Goal: Task Accomplishment & Management: Manage account settings

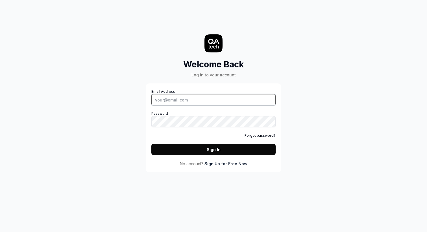
type input "[PERSON_NAME][EMAIL_ADDRESS][PERSON_NAME][DOMAIN_NAME]"
click at [308, 69] on div "Welcome Back Log in to your account Email Address [PERSON_NAME][EMAIL_ADDRESS][…" at bounding box center [213, 116] width 427 height 232
click at [307, 76] on div "Welcome Back Log in to your account Email Address [PERSON_NAME][EMAIL_ADDRESS][…" at bounding box center [213, 116] width 427 height 232
click at [229, 151] on button "Sign In" at bounding box center [213, 149] width 124 height 11
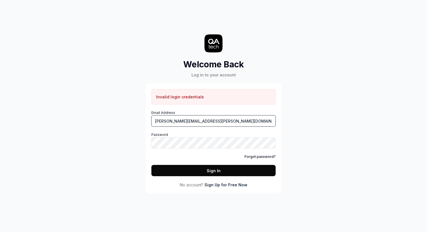
click at [222, 121] on input "[PERSON_NAME][EMAIL_ADDRESS][PERSON_NAME][DOMAIN_NAME]" at bounding box center [213, 120] width 124 height 11
click at [215, 175] on button "Sign In" at bounding box center [213, 170] width 124 height 11
click at [267, 156] on link "Forgot password?" at bounding box center [260, 156] width 31 height 5
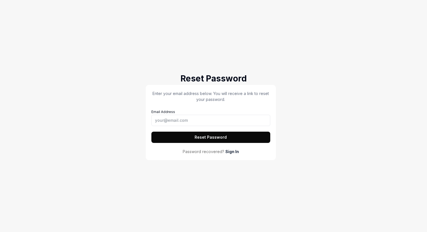
click at [200, 127] on div "Enter your email address below. You will receive a link to reset your password.…" at bounding box center [210, 117] width 119 height 53
click at [203, 120] on input "Email Address" at bounding box center [210, 120] width 119 height 11
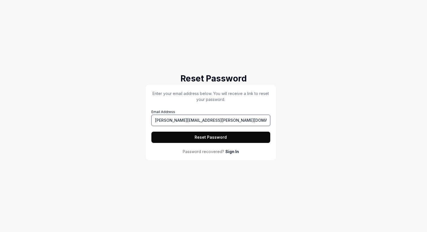
type input "[PERSON_NAME][EMAIL_ADDRESS][PERSON_NAME][DOMAIN_NAME]"
click at [151, 132] on button "Reset Password" at bounding box center [210, 137] width 119 height 11
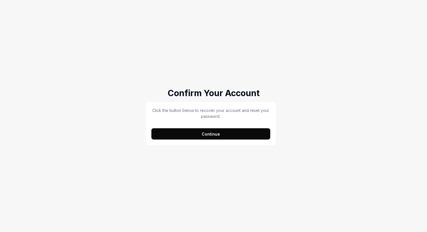
click at [211, 140] on div "Click the button below to recover your account and reset your password. Continue" at bounding box center [211, 123] width 130 height 43
click at [218, 135] on button "Continue" at bounding box center [210, 133] width 119 height 11
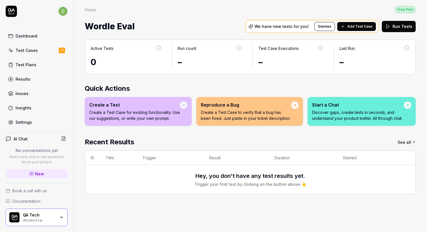
click at [53, 209] on div "QA Tech Wordle Eval" at bounding box center [37, 218] width 62 height 18
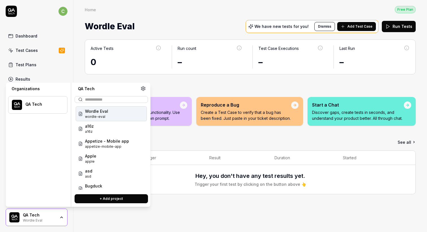
click at [108, 13] on div "Home Free Plan" at bounding box center [250, 10] width 331 height 8
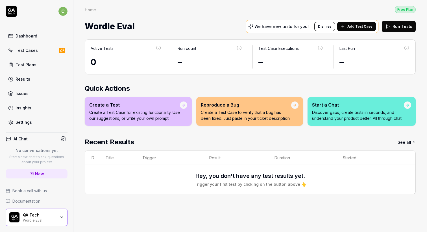
click at [31, 216] on div "QA Tech" at bounding box center [39, 215] width 33 height 5
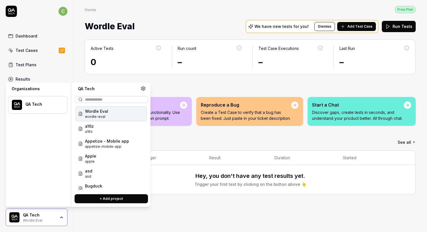
click at [143, 90] on icon at bounding box center [143, 88] width 5 height 5
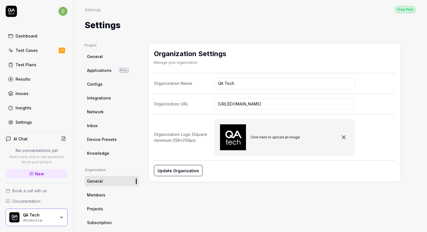
click at [103, 198] on link "Members" at bounding box center [112, 195] width 54 height 10
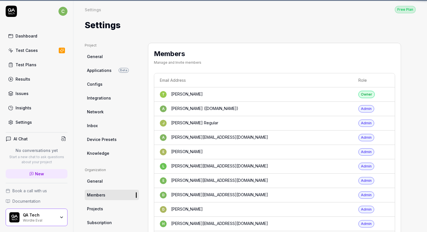
click at [106, 194] on link "Members" at bounding box center [112, 195] width 54 height 10
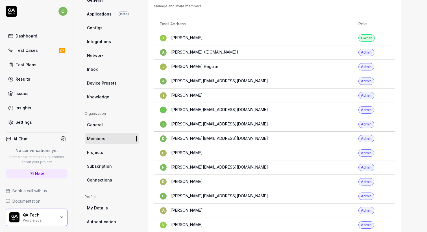
scroll to position [54, 0]
